Goal: Task Accomplishment & Management: Manage account settings

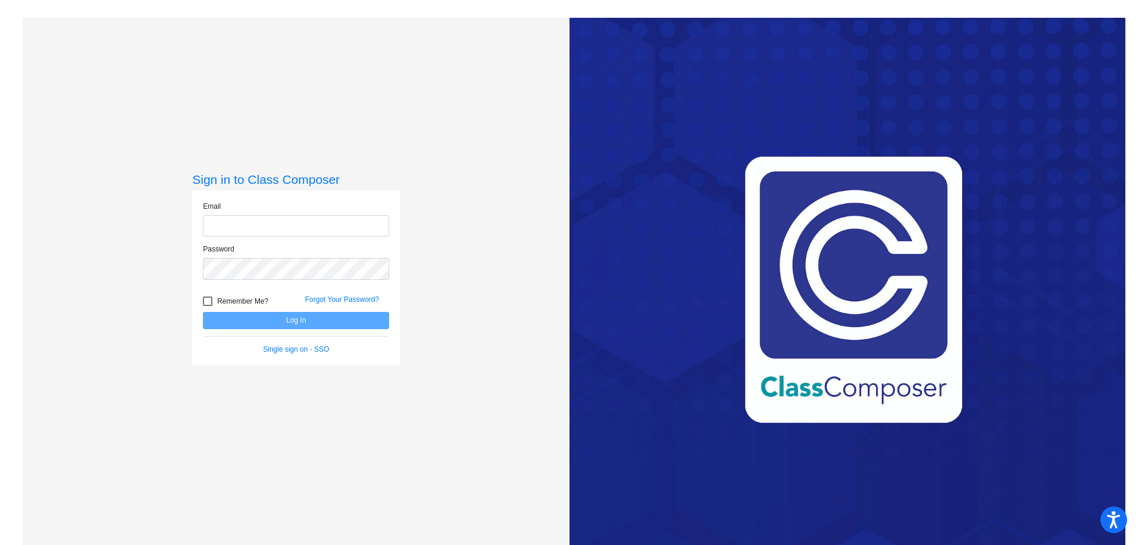
type input "[EMAIL_ADDRESS][DOMAIN_NAME]"
click at [323, 321] on button "Log In" at bounding box center [296, 320] width 186 height 17
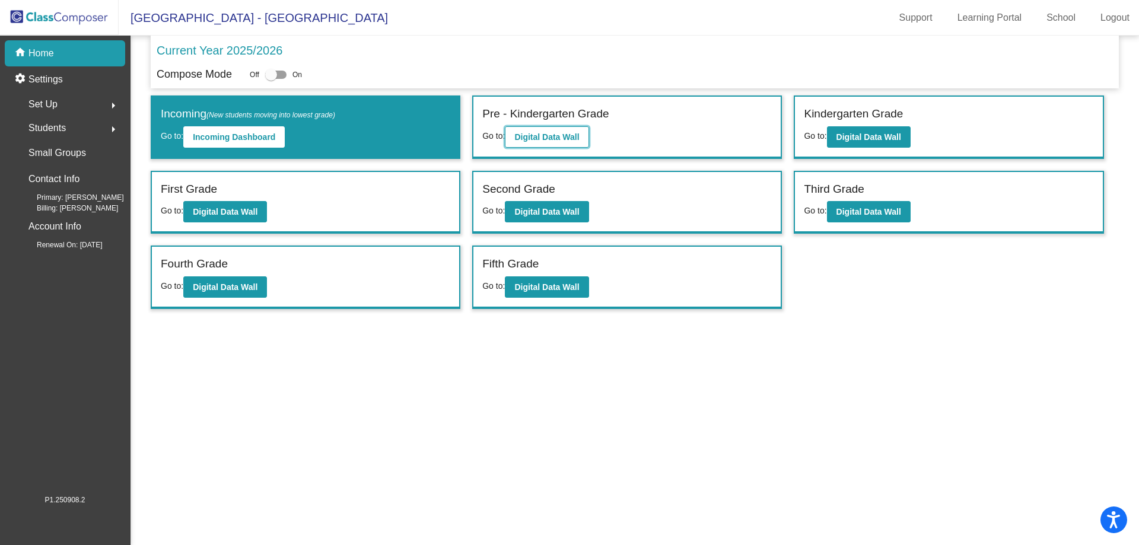
click at [578, 142] on button "Digital Data Wall" at bounding box center [547, 136] width 84 height 21
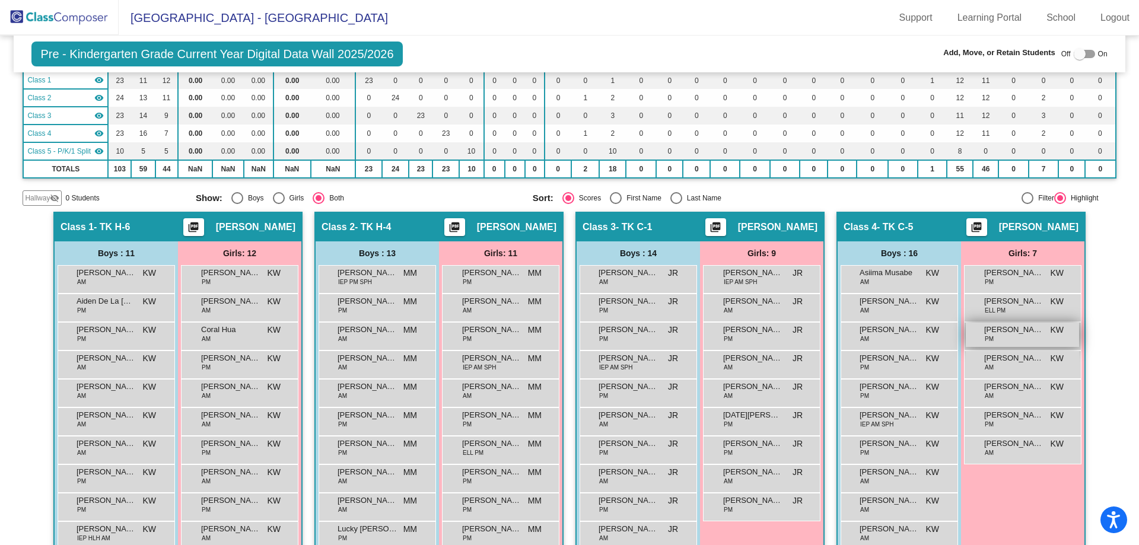
scroll to position [119, 0]
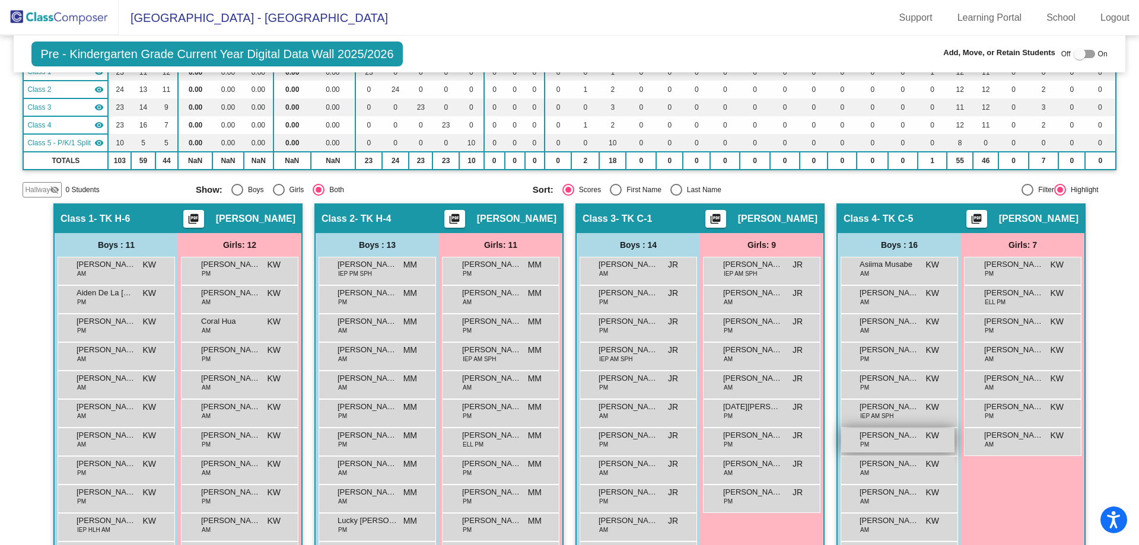
click at [910, 441] on span "[PERSON_NAME]" at bounding box center [889, 436] width 59 height 12
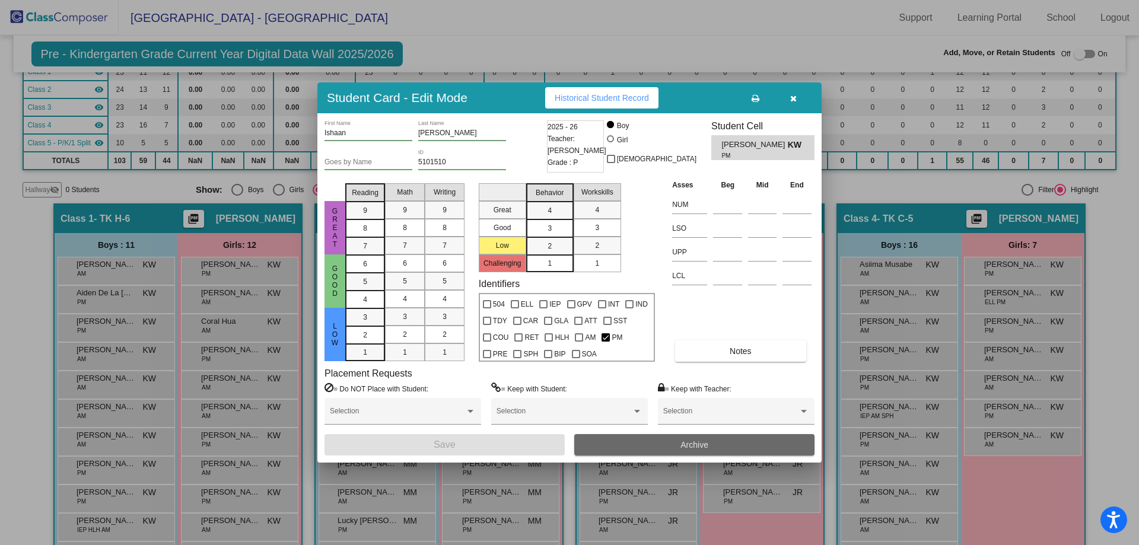
click at [709, 443] on span "Archive" at bounding box center [695, 444] width 28 height 9
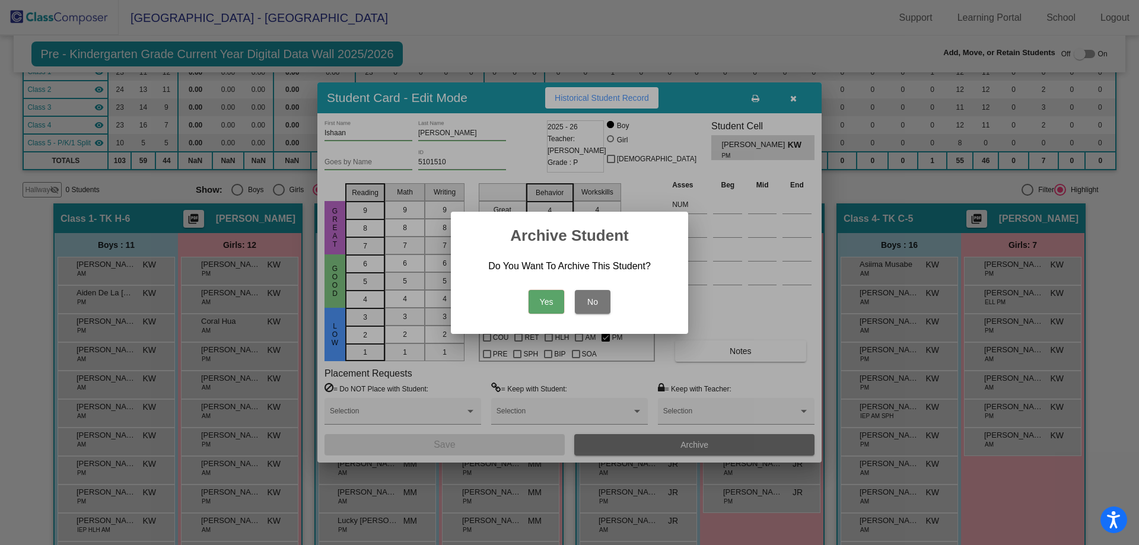
click at [550, 302] on button "Yes" at bounding box center [547, 302] width 36 height 24
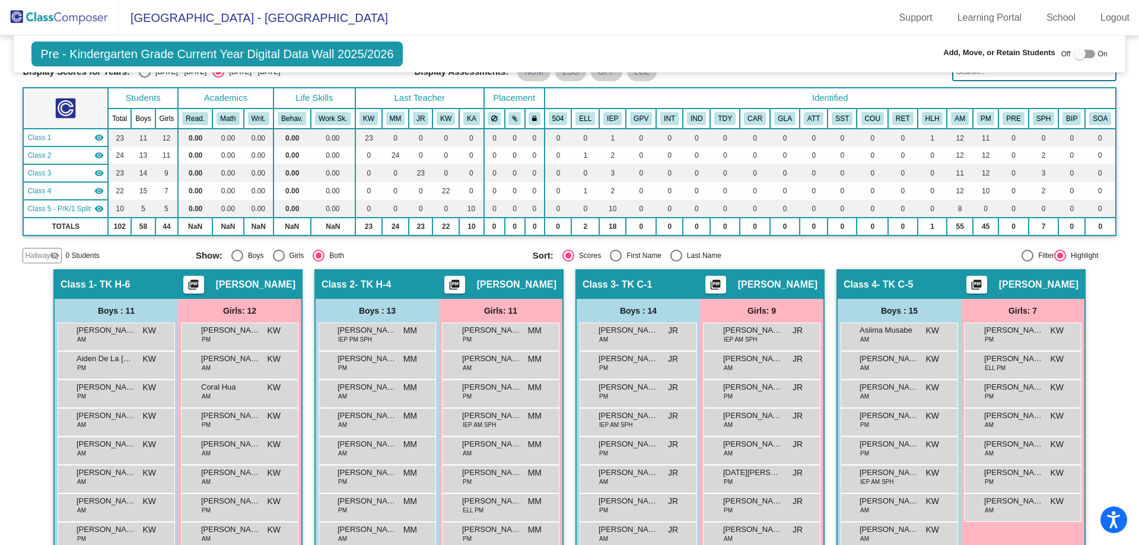
scroll to position [0, 0]
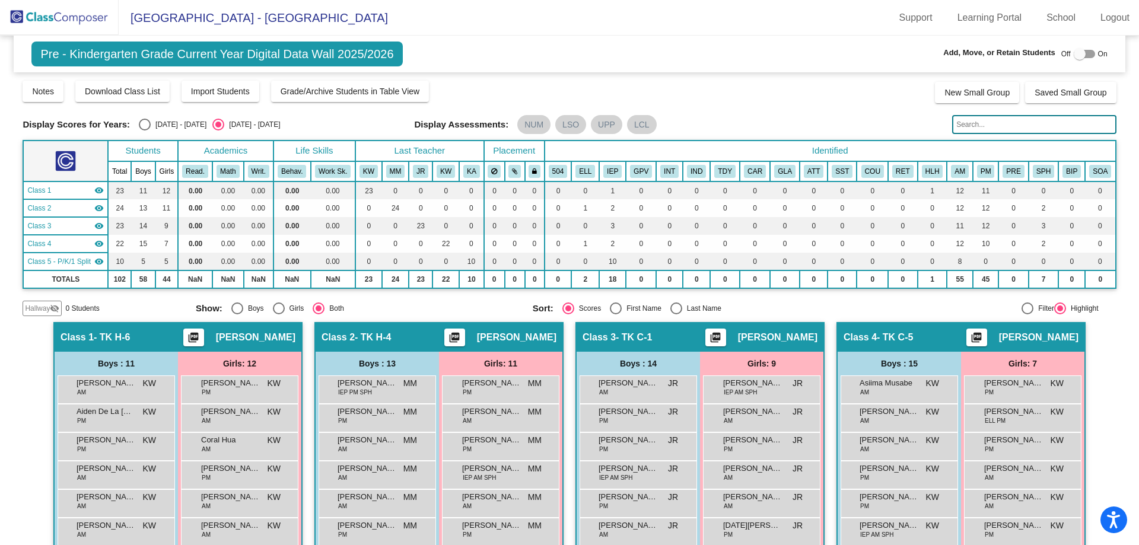
click at [61, 18] on img at bounding box center [59, 17] width 119 height 35
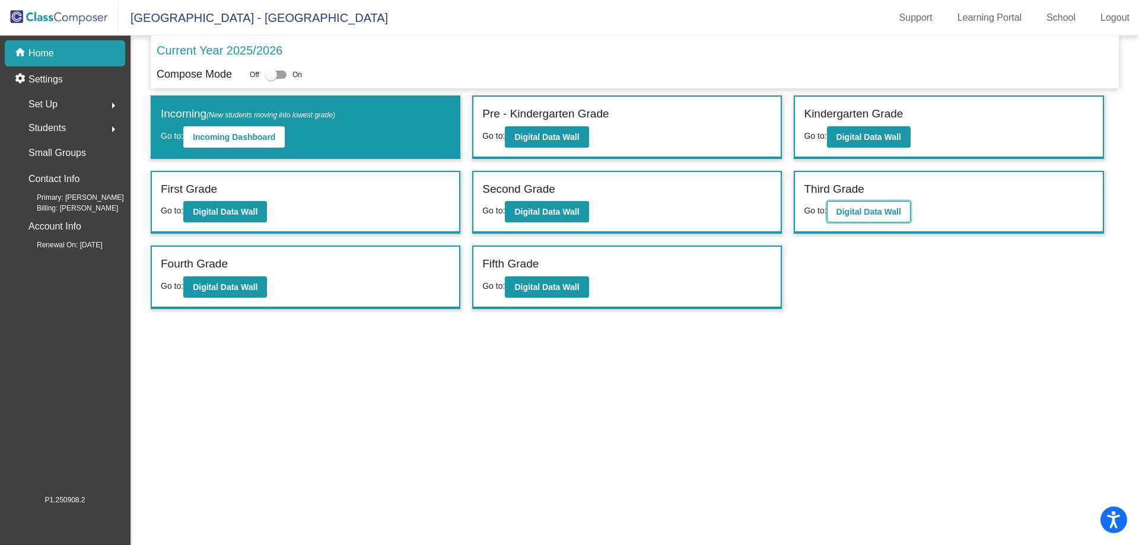
click at [874, 209] on b "Digital Data Wall" at bounding box center [869, 211] width 65 height 9
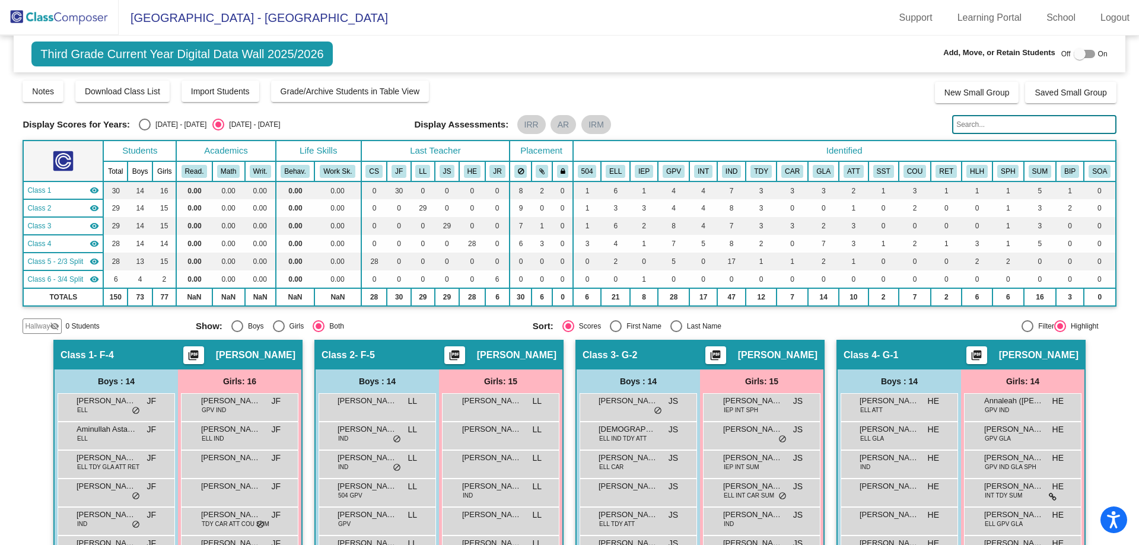
click at [37, 322] on span "Hallway" at bounding box center [37, 326] width 25 height 11
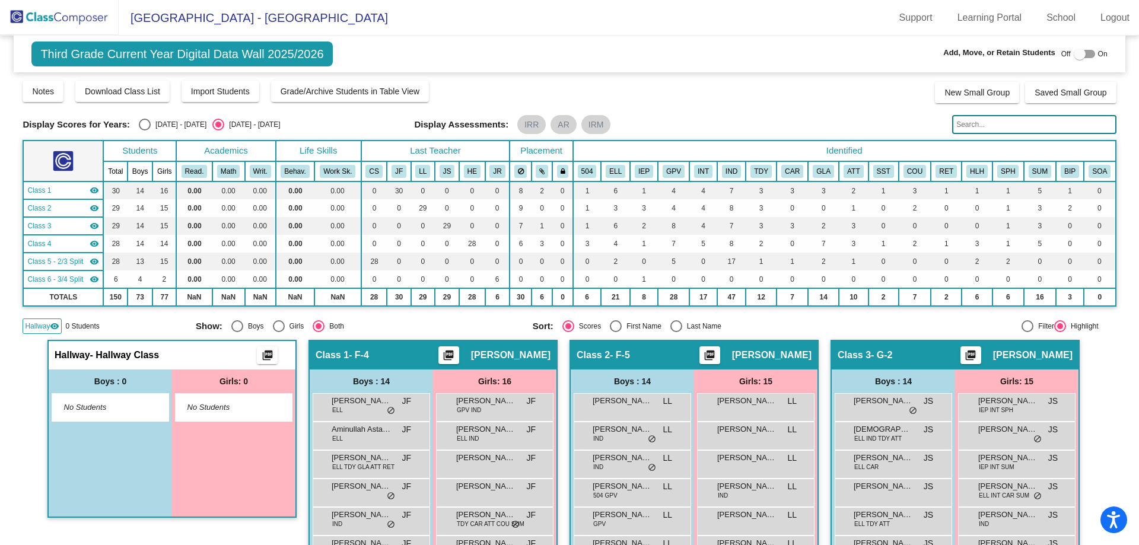
click at [1076, 55] on div at bounding box center [1080, 54] width 12 height 12
checkbox input "true"
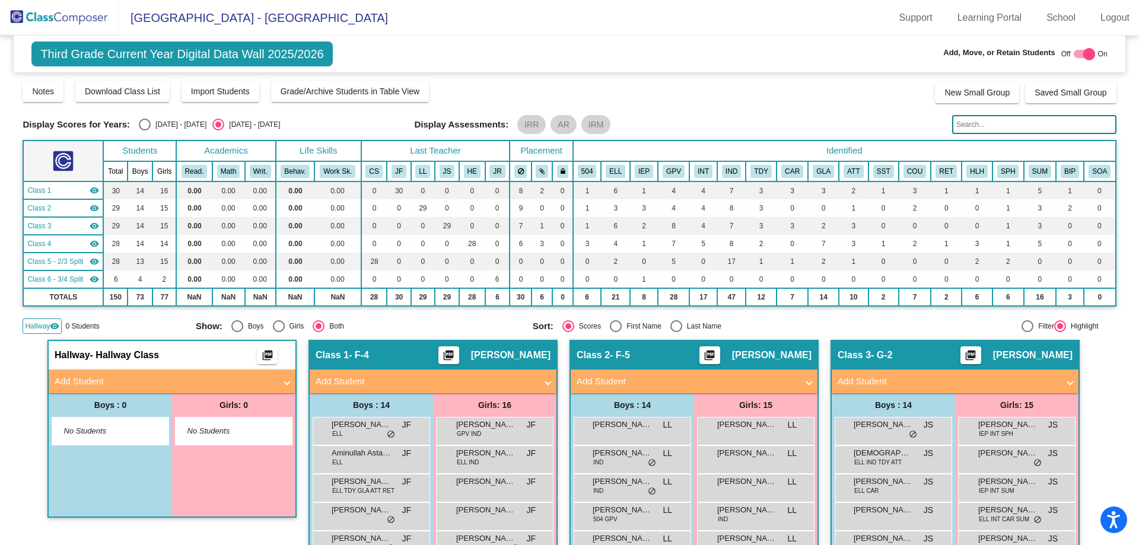
click at [49, 325] on span "Hallway" at bounding box center [37, 326] width 25 height 11
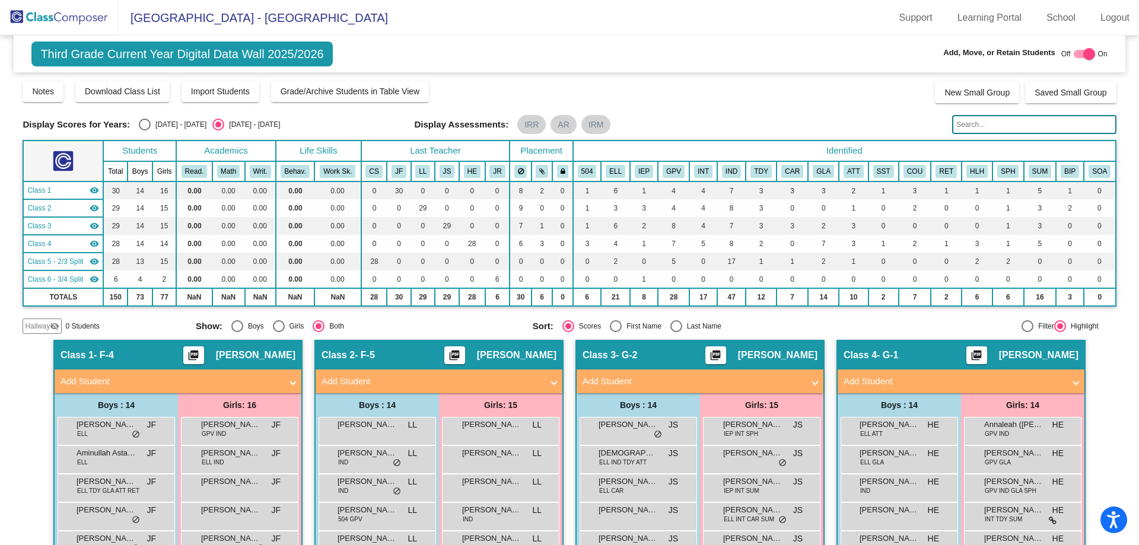
click at [968, 382] on mat-panel-title "Add Student" at bounding box center [954, 382] width 221 height 14
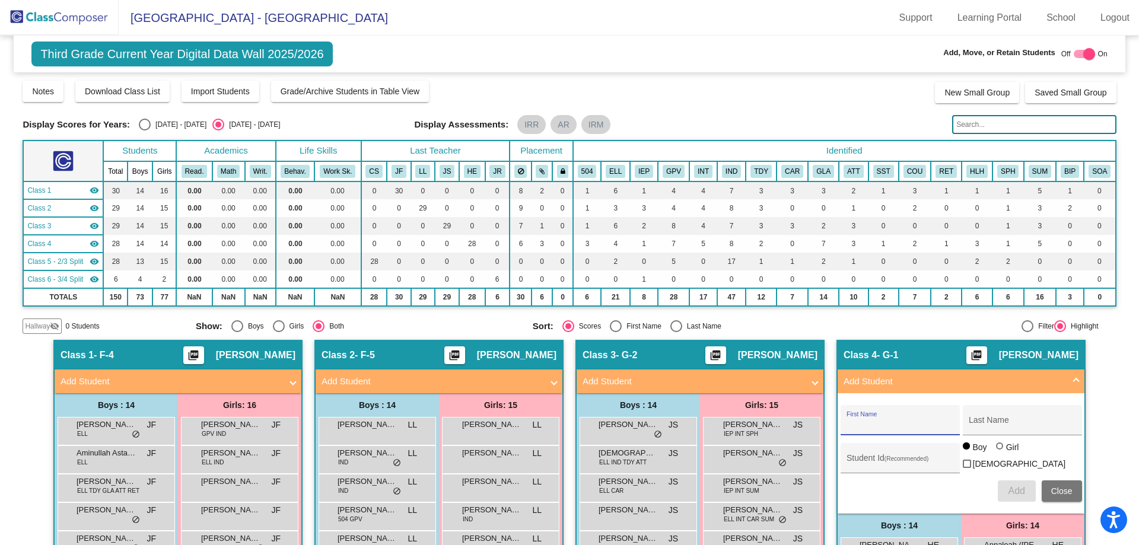
click at [888, 421] on input "First Name" at bounding box center [900, 424] width 107 height 9
type input "Cambrea"
click at [994, 418] on div "Last Name" at bounding box center [1022, 424] width 107 height 24
type input "[PERSON_NAME]"
type input "5103166"
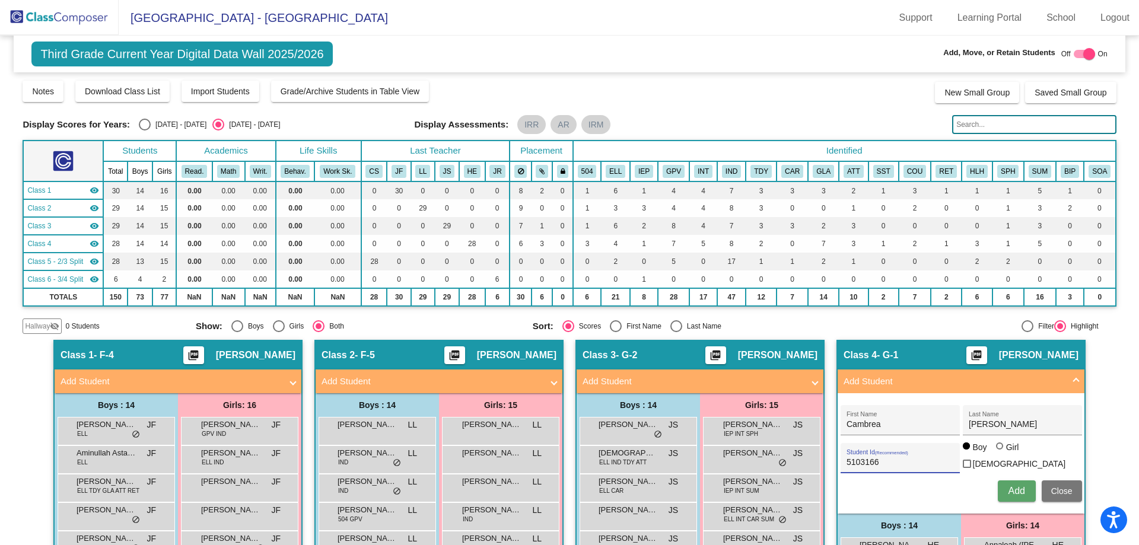
click at [997, 450] on div at bounding box center [999, 446] width 7 height 7
click at [1001, 453] on input "Girl" at bounding box center [1001, 452] width 1 height 1
radio input "true"
click at [1018, 490] on span "Add" at bounding box center [1016, 491] width 17 height 10
click at [1060, 489] on span "Close" at bounding box center [1062, 491] width 21 height 9
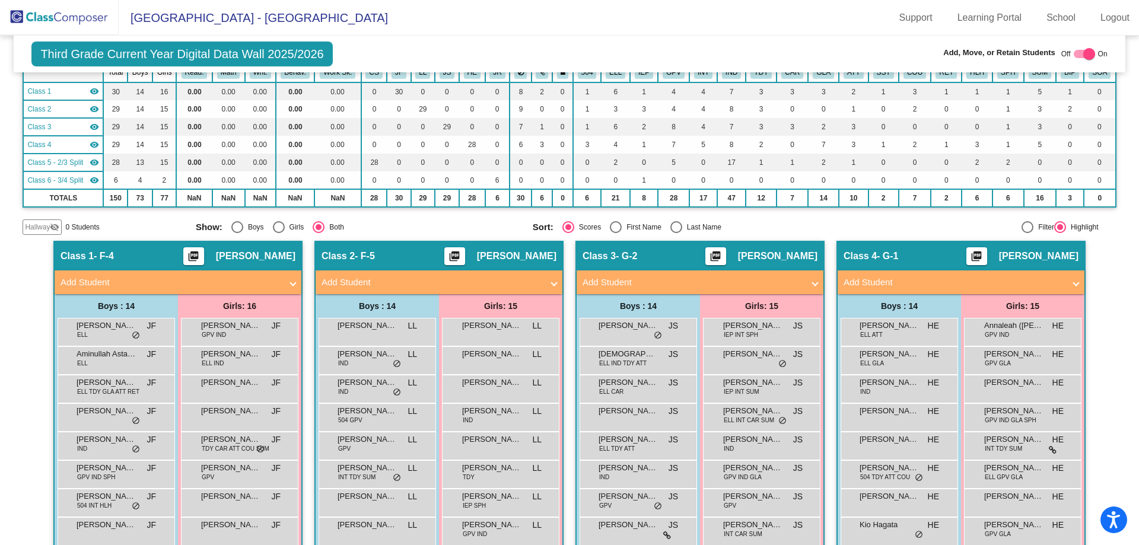
scroll to position [99, 0]
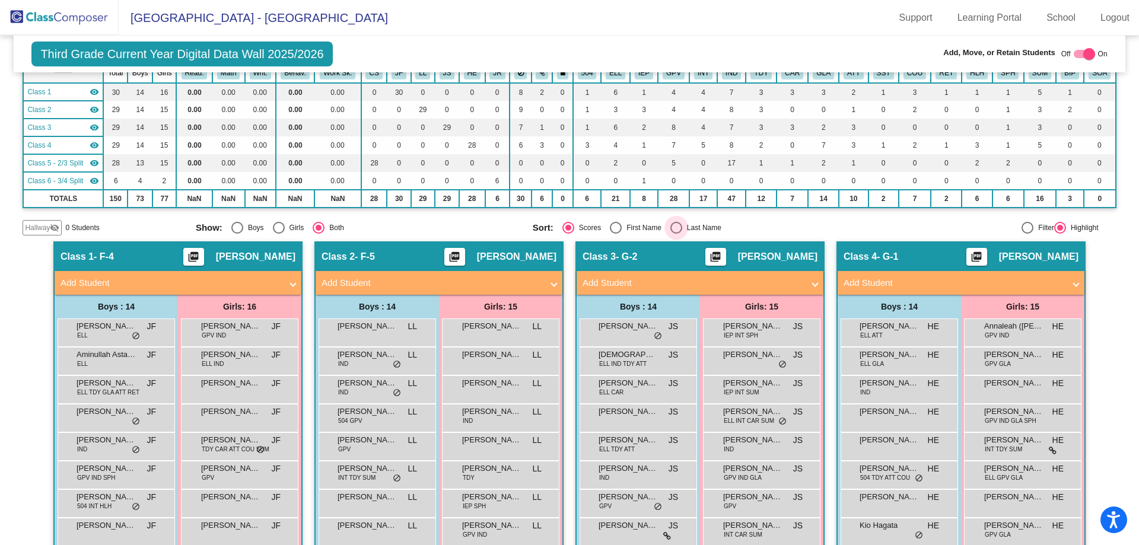
click at [671, 227] on div "Select an option" at bounding box center [677, 228] width 12 height 12
click at [676, 234] on input "Last Name" at bounding box center [676, 234] width 1 height 1
radio input "true"
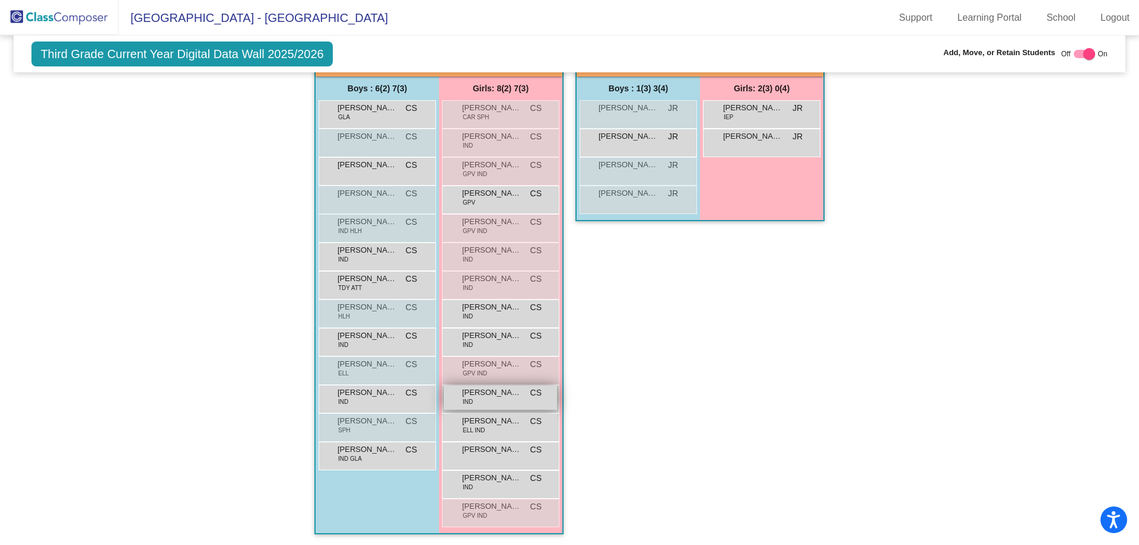
scroll to position [870, 0]
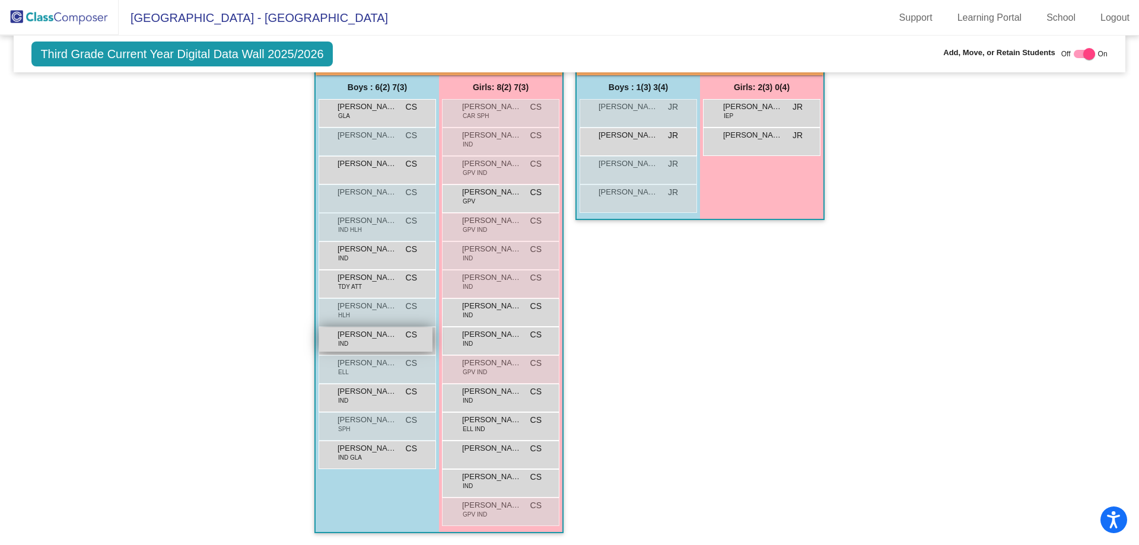
click at [389, 337] on span "[PERSON_NAME] ([PERSON_NAME]) Panes" at bounding box center [367, 335] width 59 height 12
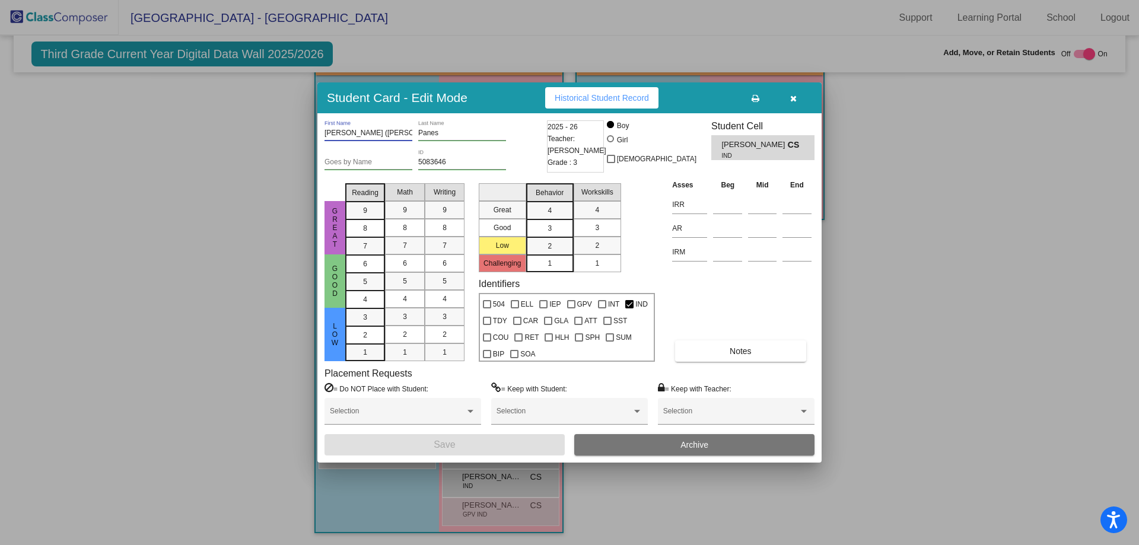
drag, startPoint x: 390, startPoint y: 131, endPoint x: 447, endPoint y: 167, distance: 67.5
click at [358, 131] on input "[PERSON_NAME] ([PERSON_NAME])" at bounding box center [369, 133] width 88 height 8
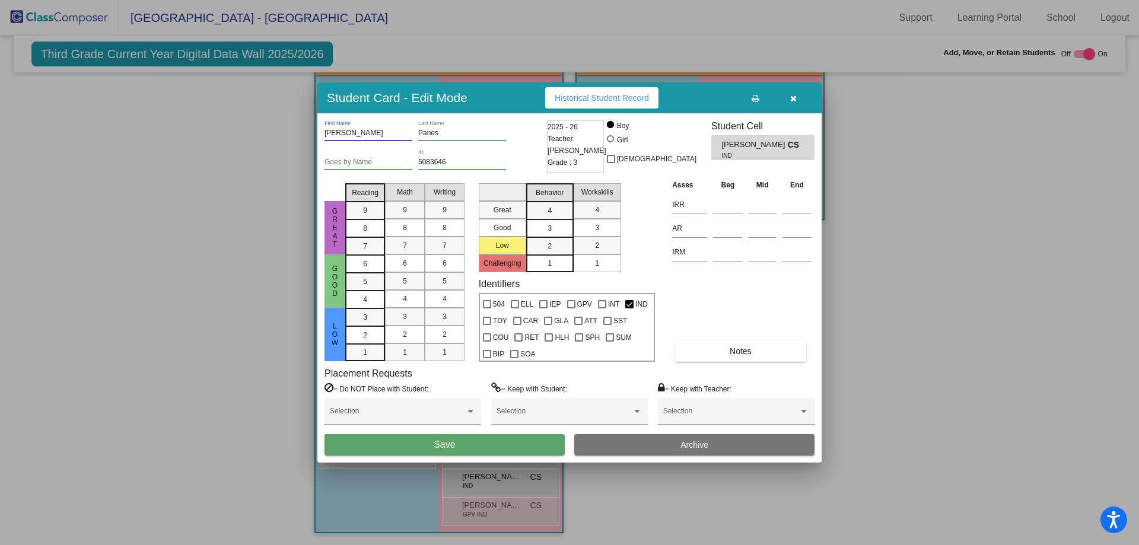
type input "[PERSON_NAME]"
click at [501, 436] on button "Save" at bounding box center [445, 444] width 240 height 21
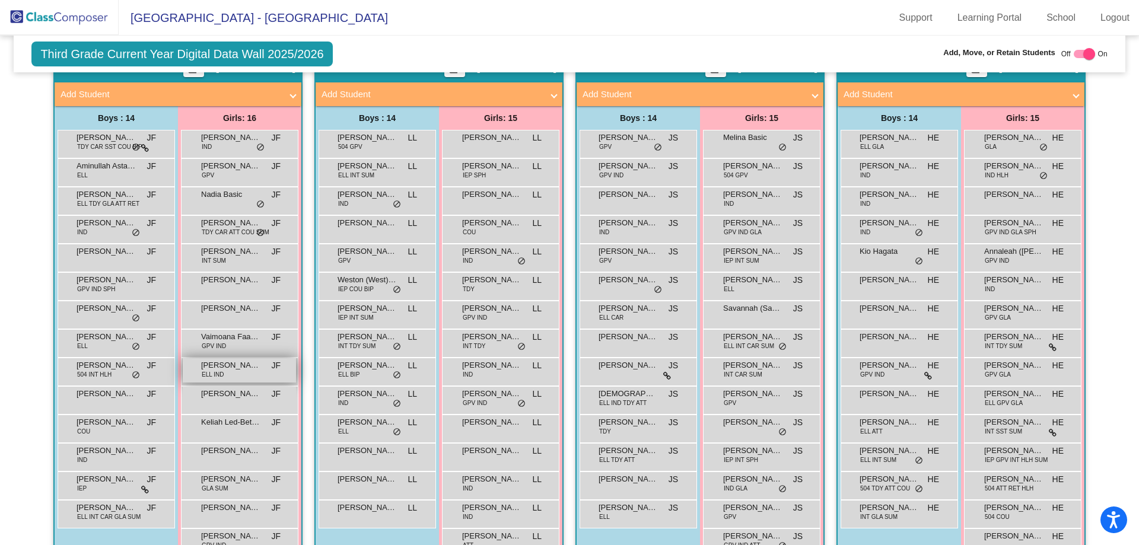
scroll to position [297, 0]
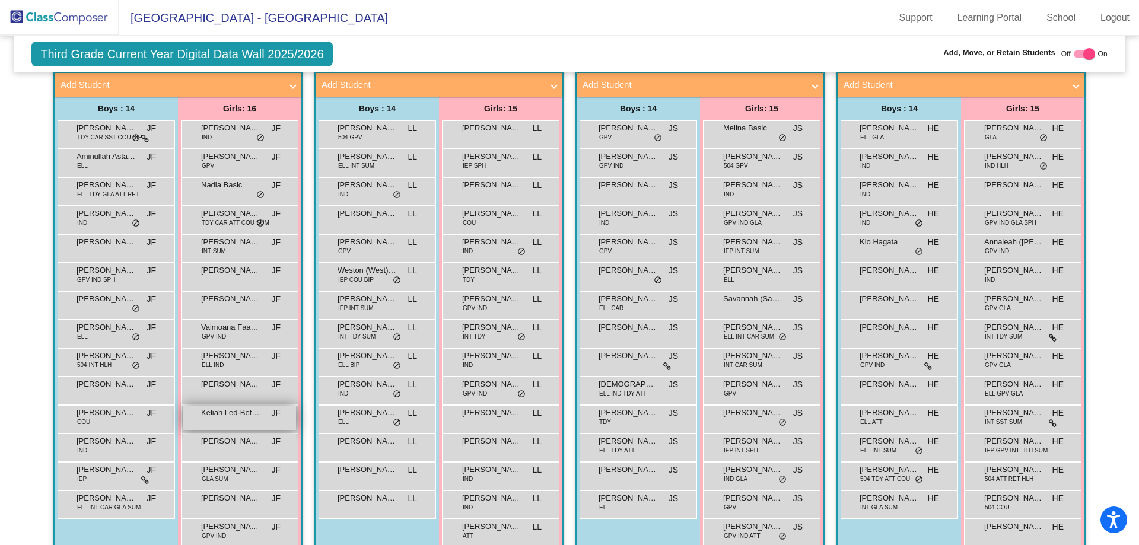
click at [251, 420] on div "Keliah Led-Better JF lock do_not_disturb_alt" at bounding box center [239, 418] width 113 height 24
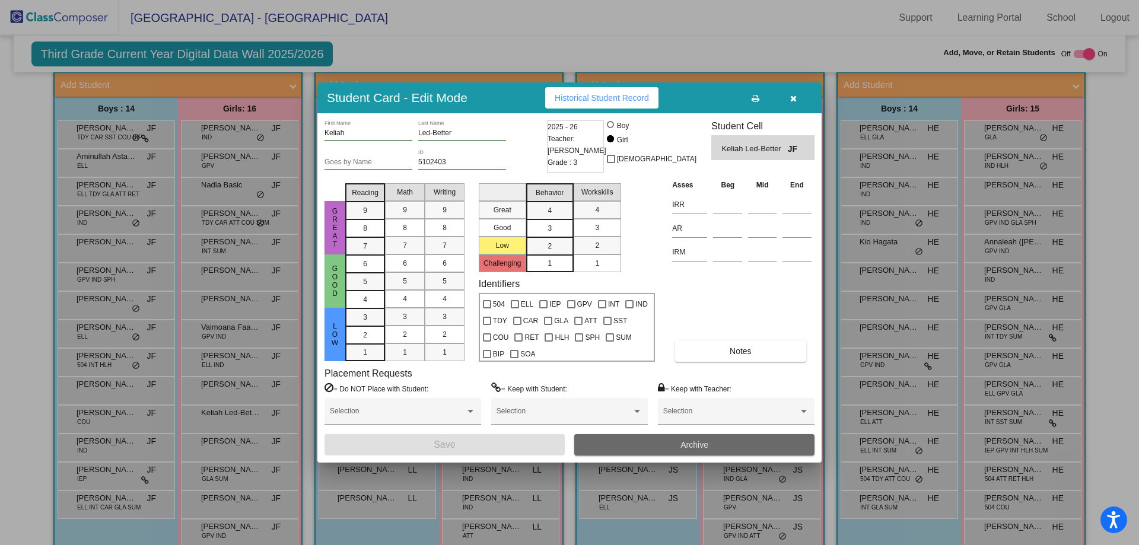
click at [677, 443] on button "Archive" at bounding box center [694, 444] width 240 height 21
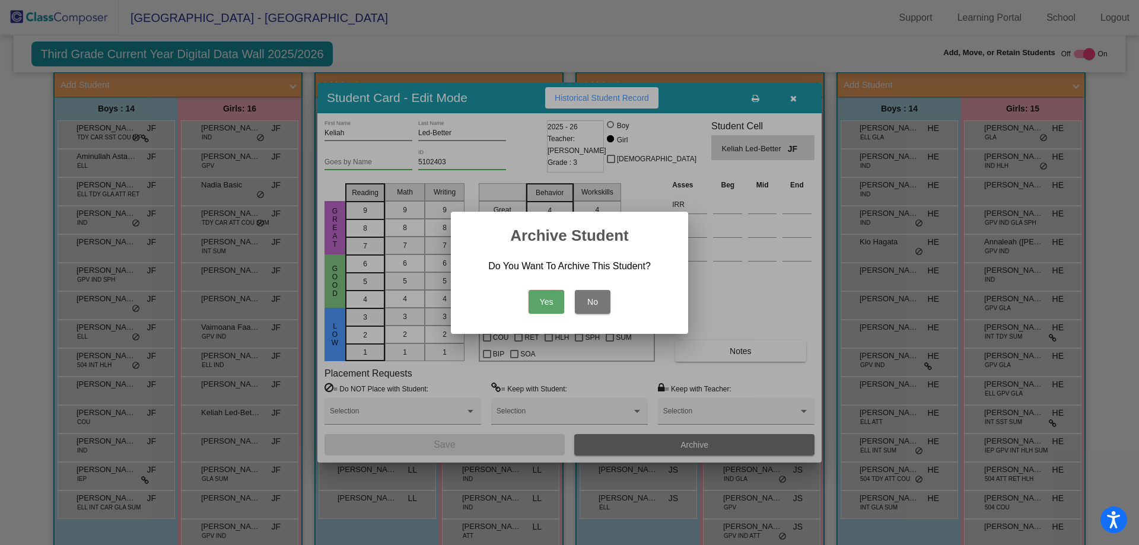
click at [545, 297] on button "Yes" at bounding box center [547, 302] width 36 height 24
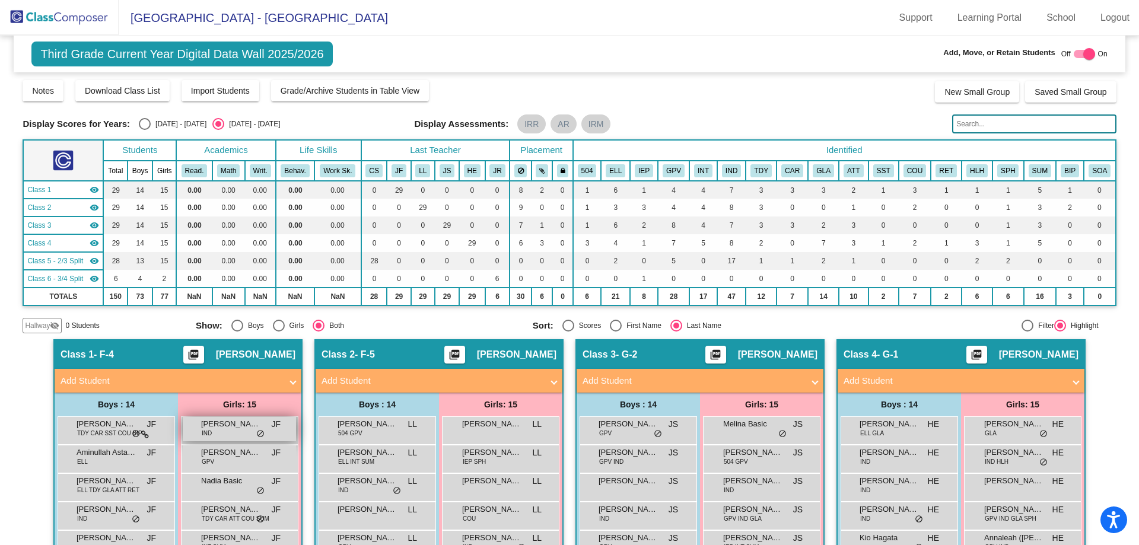
scroll to position [0, 0]
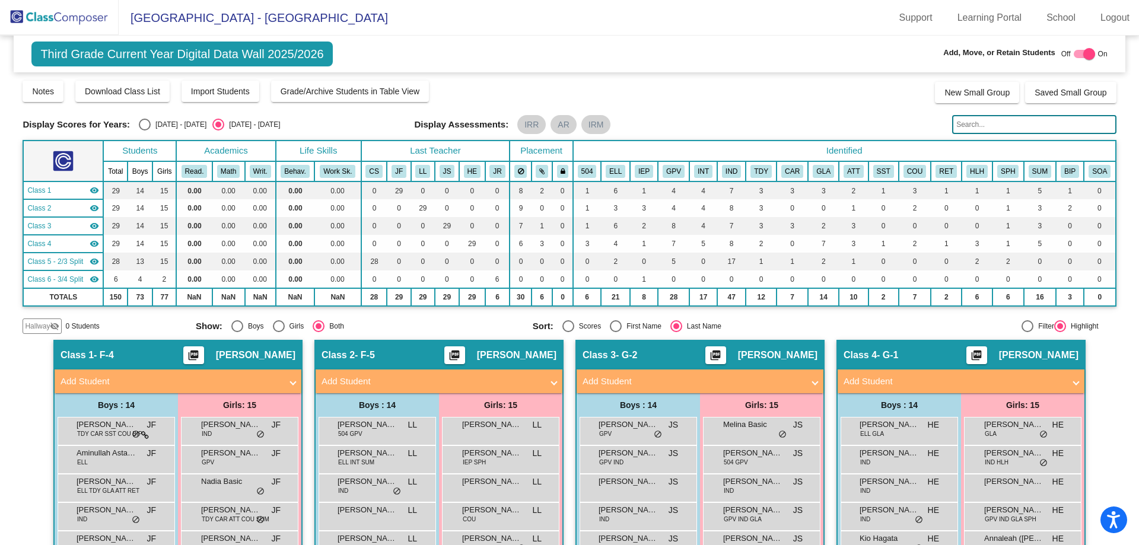
click at [62, 18] on img at bounding box center [59, 17] width 119 height 35
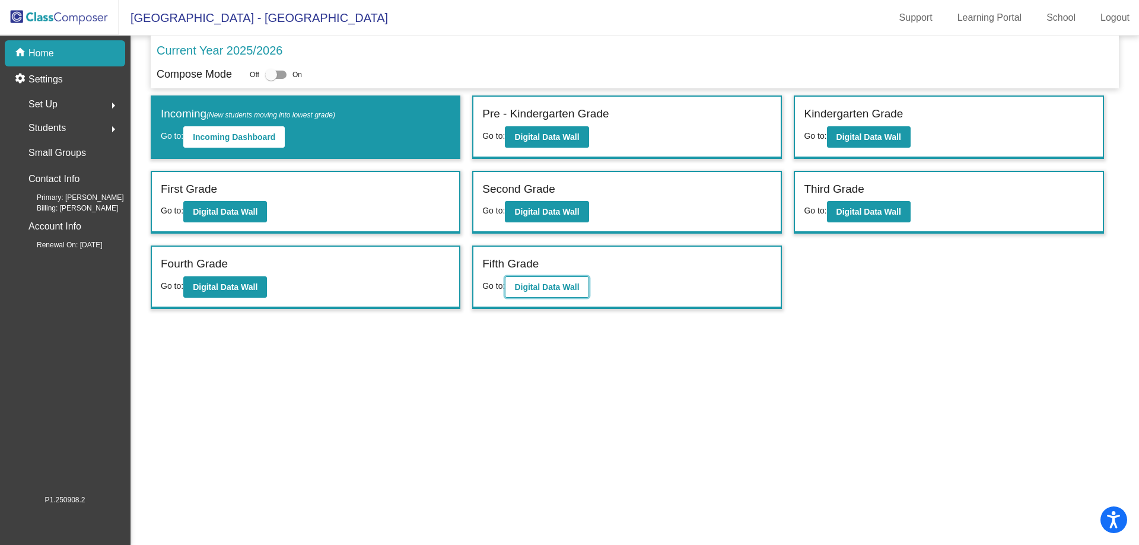
click at [531, 290] on b "Digital Data Wall" at bounding box center [547, 286] width 65 height 9
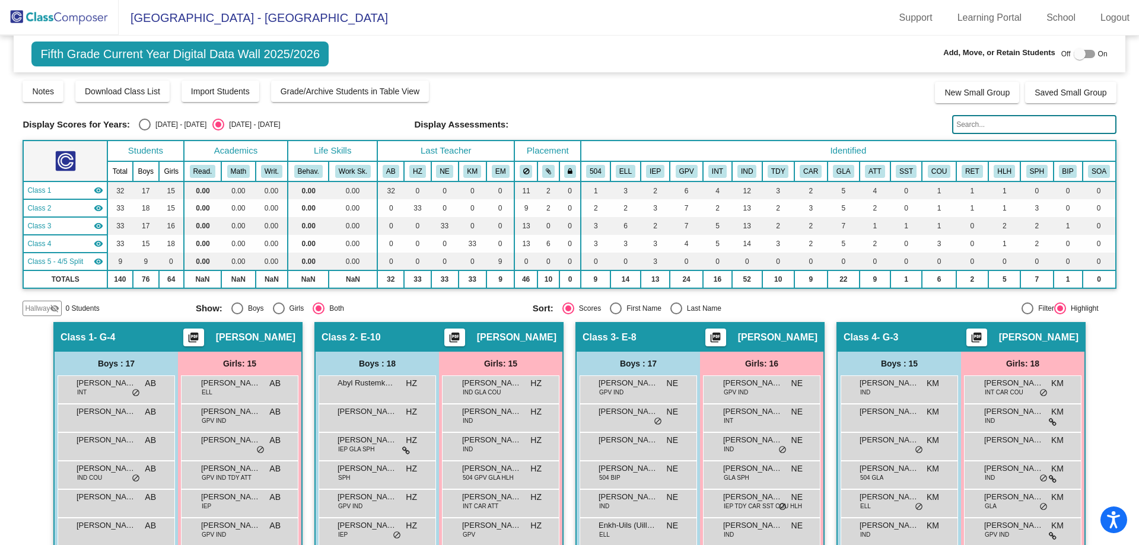
click at [66, 20] on img at bounding box center [59, 17] width 119 height 35
